Goal: Complete application form

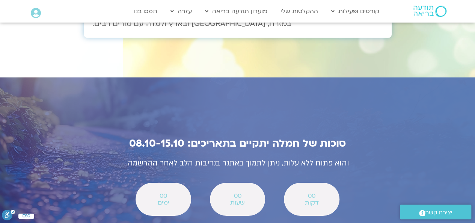
scroll to position [2593, 0]
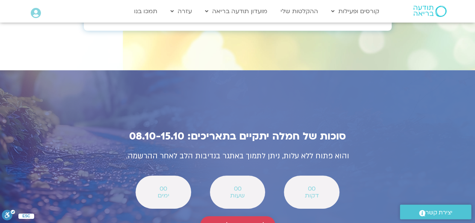
click at [243, 202] on span "להצטרפות לשבוע" at bounding box center [237, 225] width 57 height 9
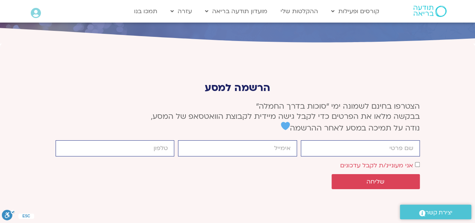
scroll to position [2810, 0]
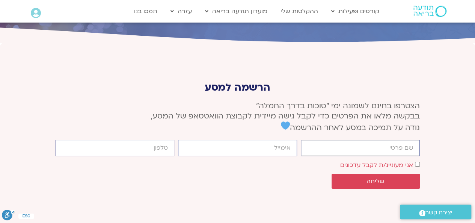
click at [371, 140] on input "firstname" at bounding box center [360, 148] width 119 height 16
type input "‪zohar shitrit‬‏"
drag, startPoint x: 116, startPoint y: 79, endPoint x: 194, endPoint y: 80, distance: 77.0
click at [194, 140] on div "firstname ‪[PERSON_NAME]‬‏ email cellphone 0522256160 אישור דיוור אני מעוניינ/ת…" at bounding box center [238, 166] width 368 height 53
type input "0500000080"
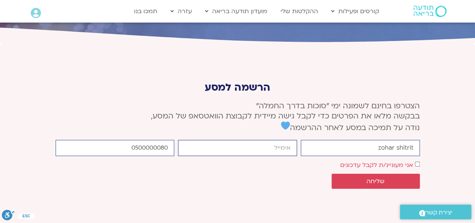
click at [229, 140] on input "email" at bounding box center [237, 148] width 119 height 16
type input "[EMAIL_ADDRESS][DOMAIN_NAME]"
click at [380, 178] on span "שליחה" at bounding box center [376, 181] width 18 height 7
click at [387, 178] on span "שליחה" at bounding box center [376, 181] width 70 height 7
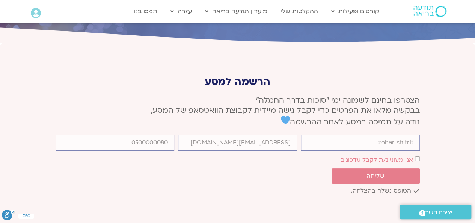
scroll to position [2804, 0]
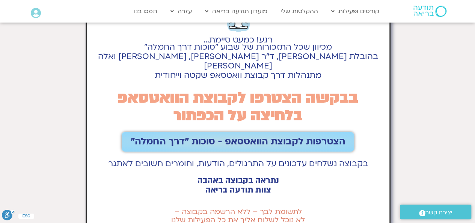
scroll to position [75, 0]
